Goal: Information Seeking & Learning: Learn about a topic

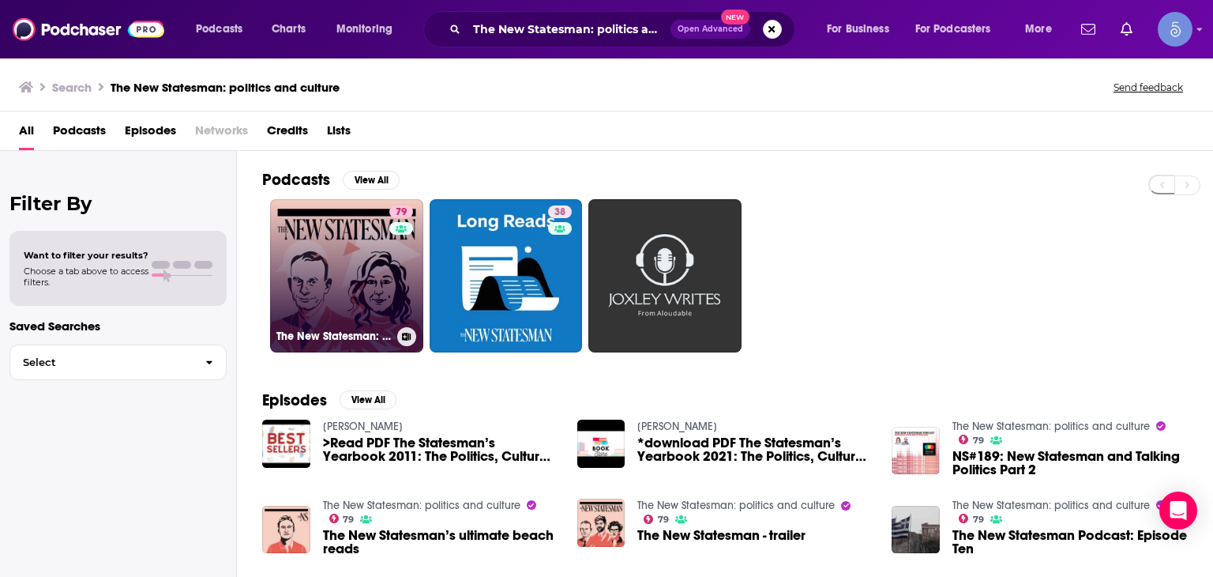
click at [399, 279] on div "79" at bounding box center [403, 266] width 28 height 122
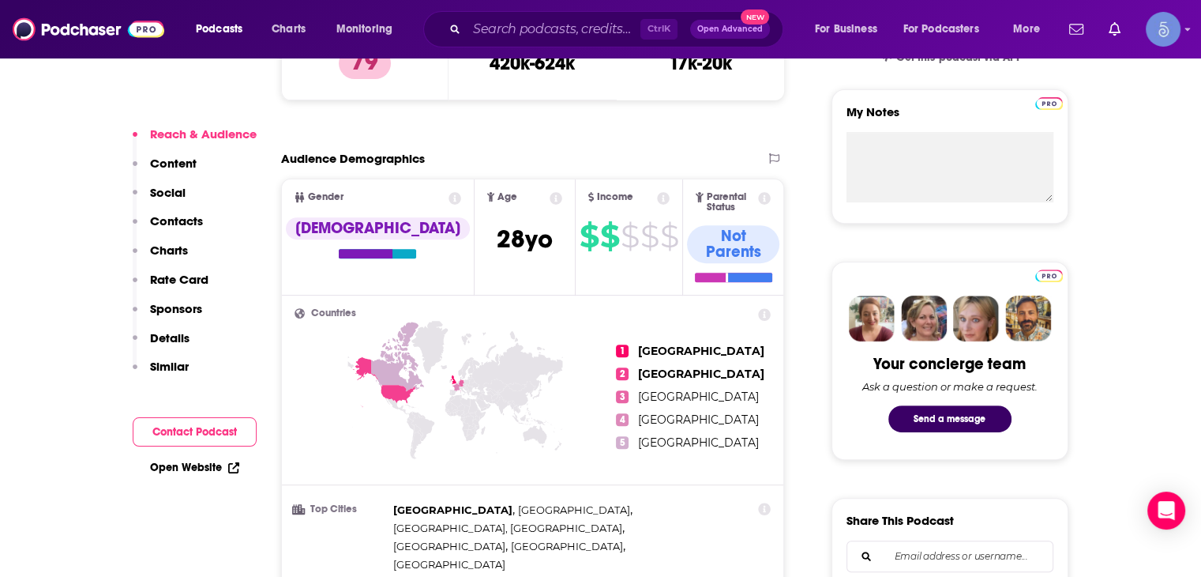
scroll to position [79, 0]
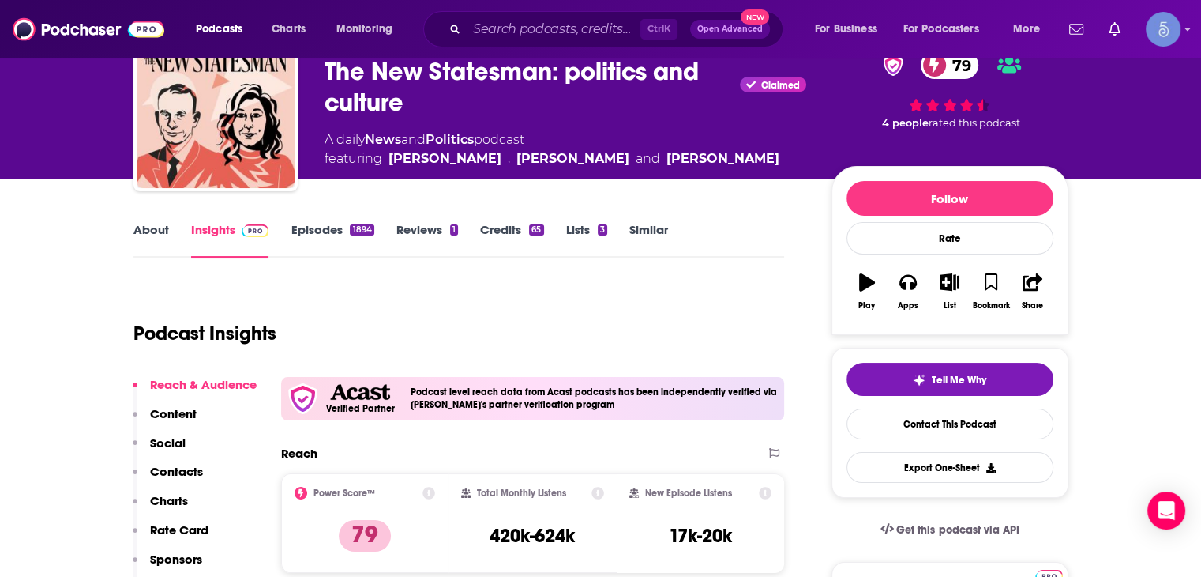
click at [171, 237] on div "About" at bounding box center [162, 240] width 58 height 36
click at [156, 248] on link "About" at bounding box center [151, 240] width 36 height 36
